Goal: Task Accomplishment & Management: Manage account settings

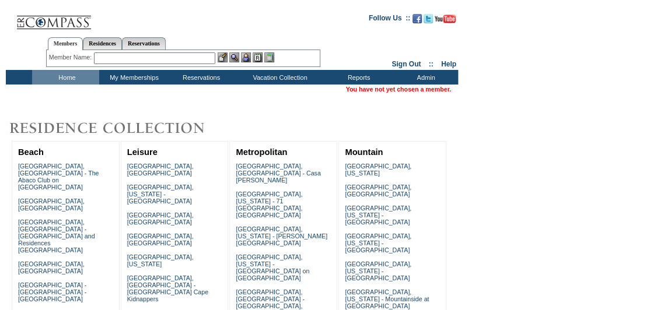
click at [132, 59] on input "text" at bounding box center [154, 59] width 121 height 12
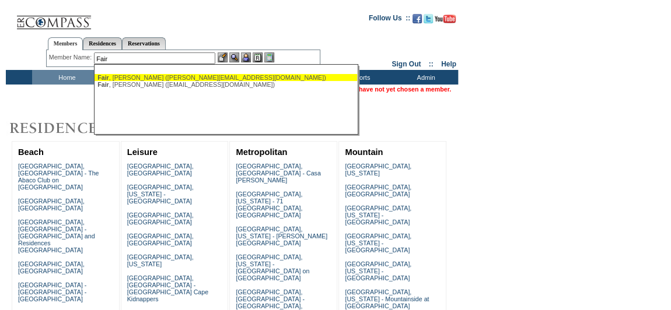
click at [121, 76] on div "Fair , Maria (maria.fair@comcast.net)" at bounding box center [225, 77] width 257 height 7
type input "Fair, Maria (maria.fair@comcast.net)"
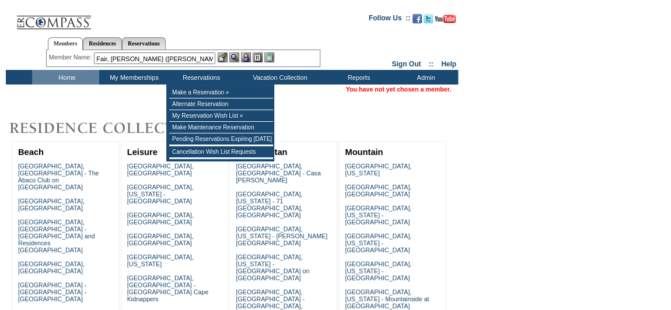
click at [246, 58] on img at bounding box center [246, 58] width 10 height 10
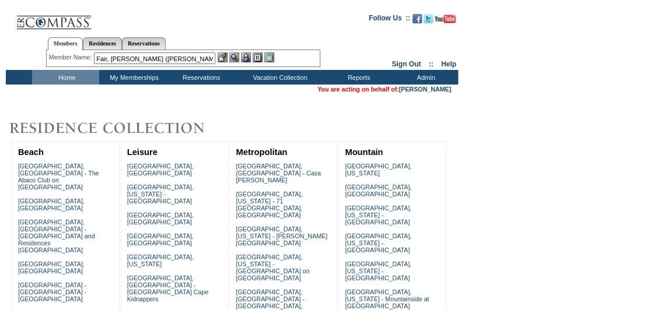
click at [237, 57] on img at bounding box center [234, 58] width 10 height 10
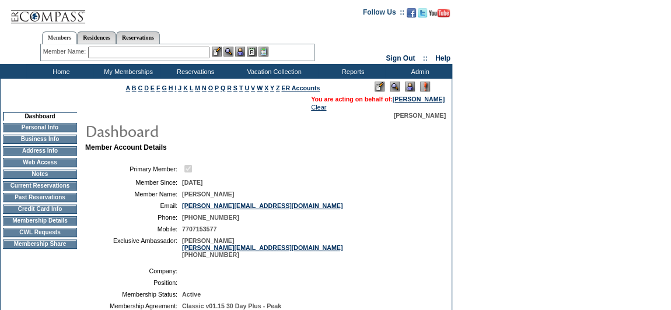
click at [54, 225] on td "Membership Details" at bounding box center [40, 220] width 74 height 9
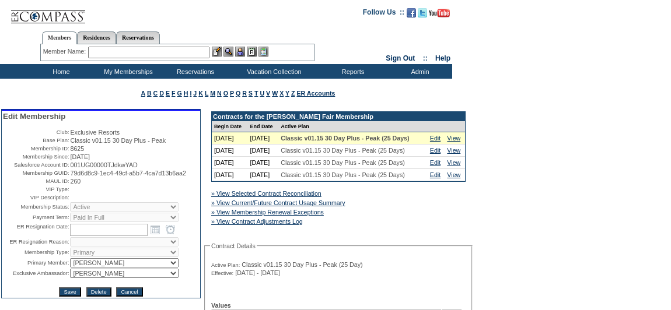
scroll to position [159, 0]
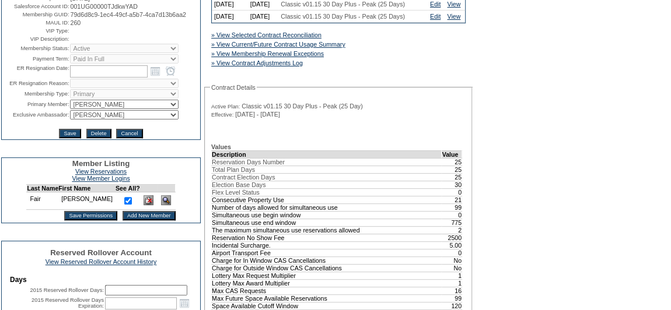
click at [125, 221] on input "Add New Member" at bounding box center [149, 215] width 53 height 9
